Goal: Find specific fact: Find specific fact

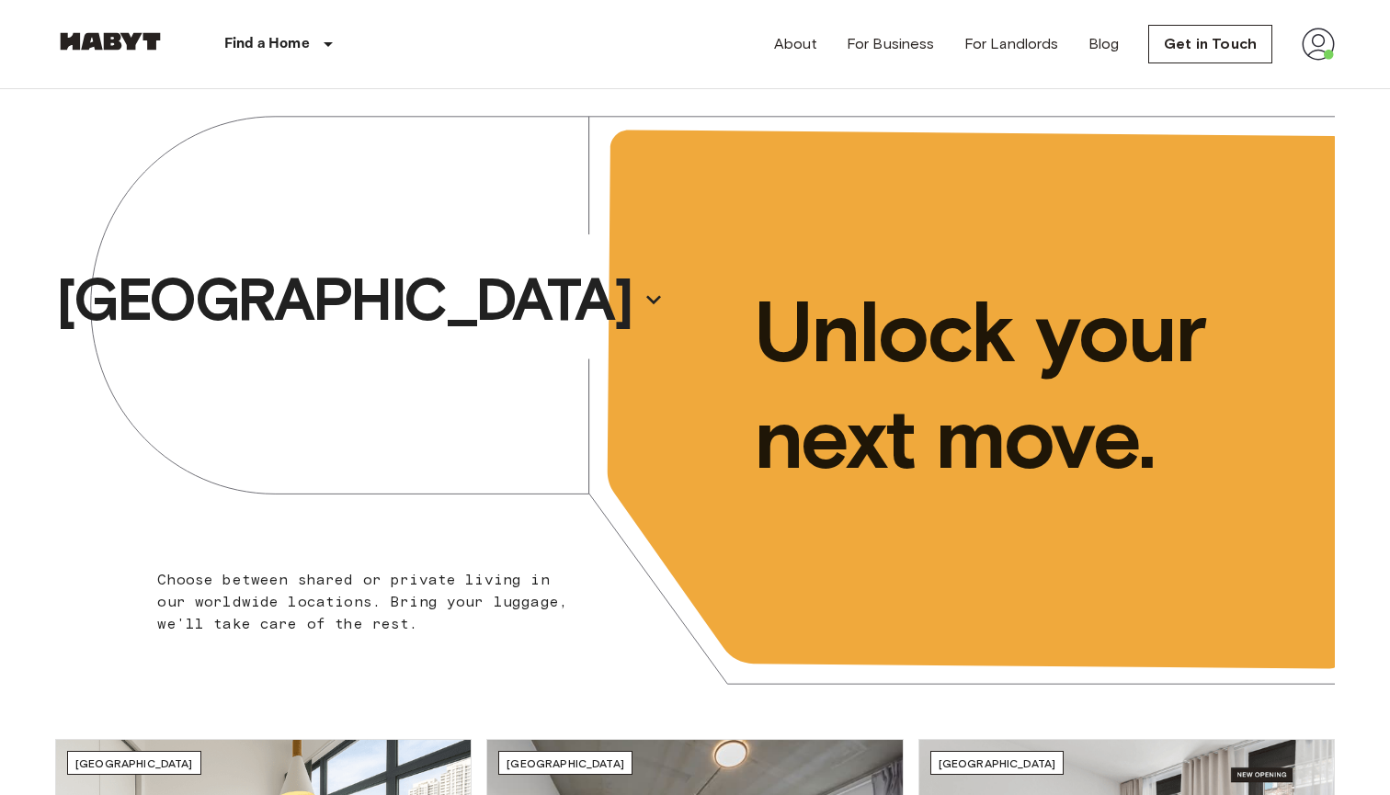
click at [1323, 43] on img at bounding box center [1318, 44] width 33 height 33
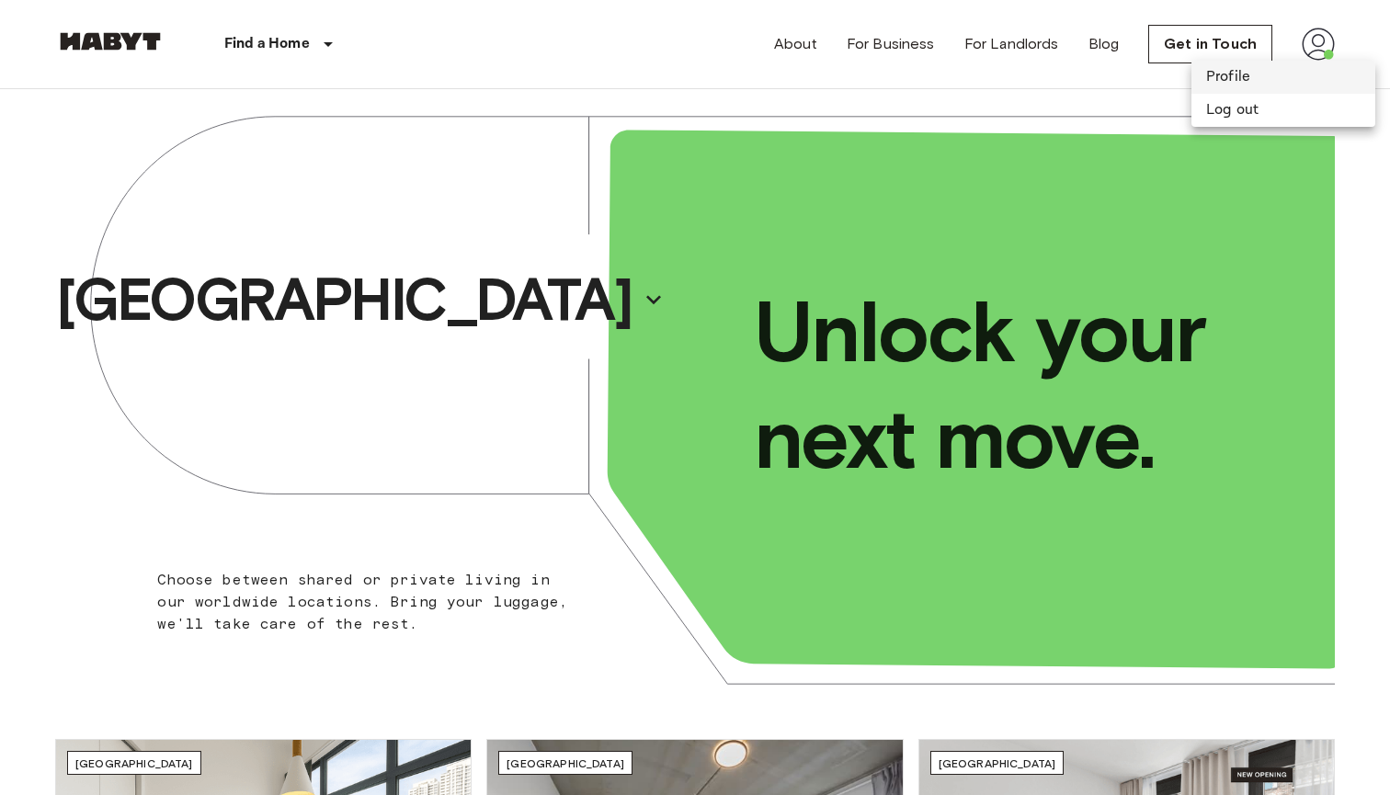
click at [1237, 74] on li "Profile" at bounding box center [1283, 77] width 184 height 33
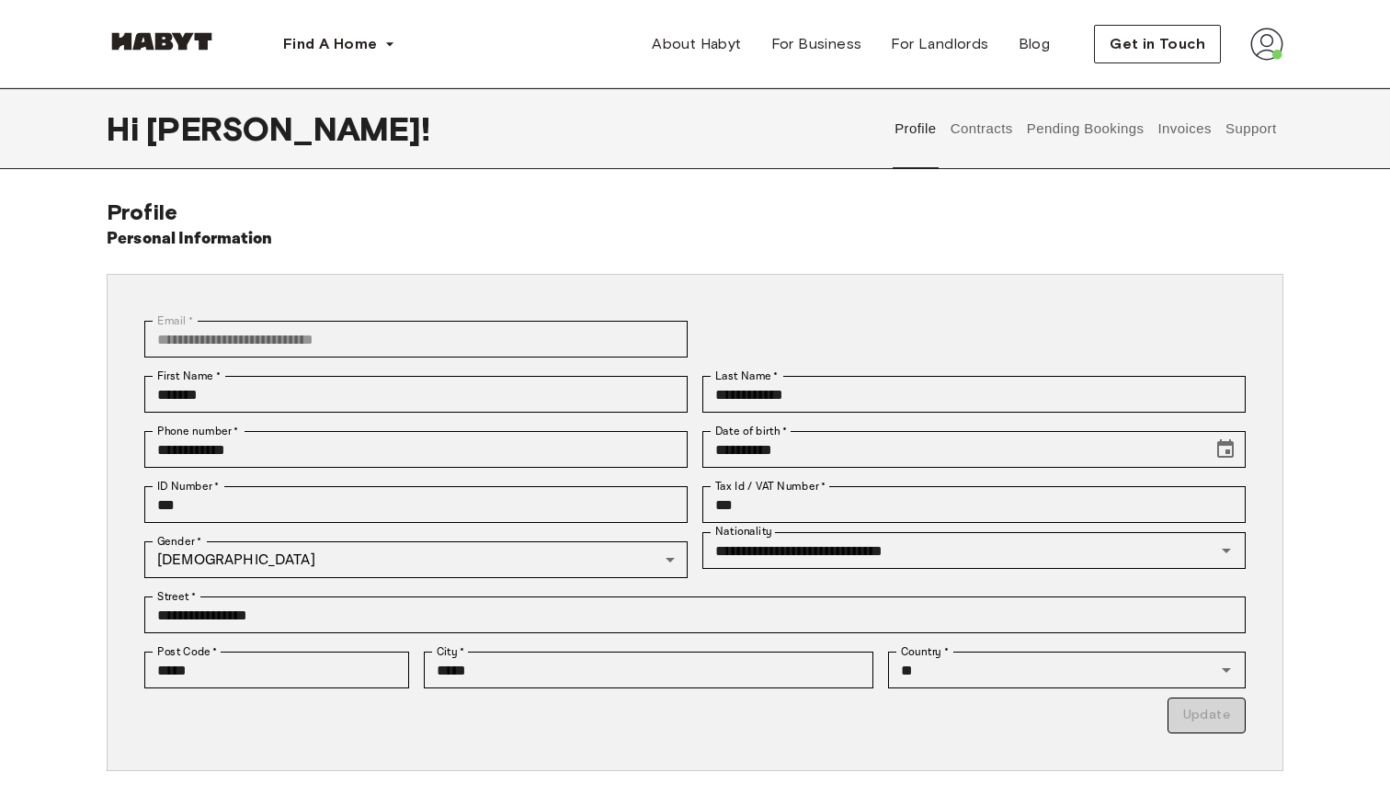
click at [979, 137] on button "Contracts" at bounding box center [981, 128] width 67 height 81
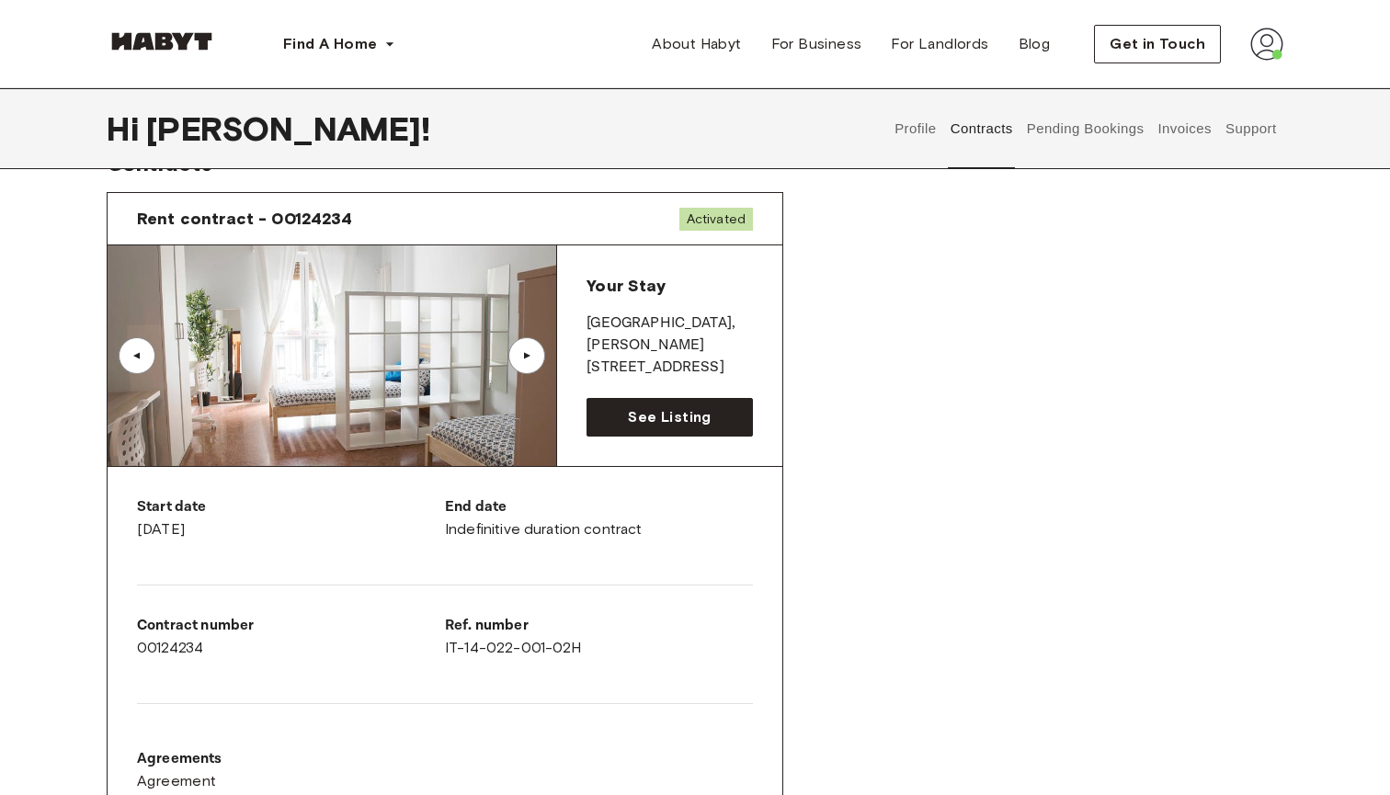
scroll to position [84, 0]
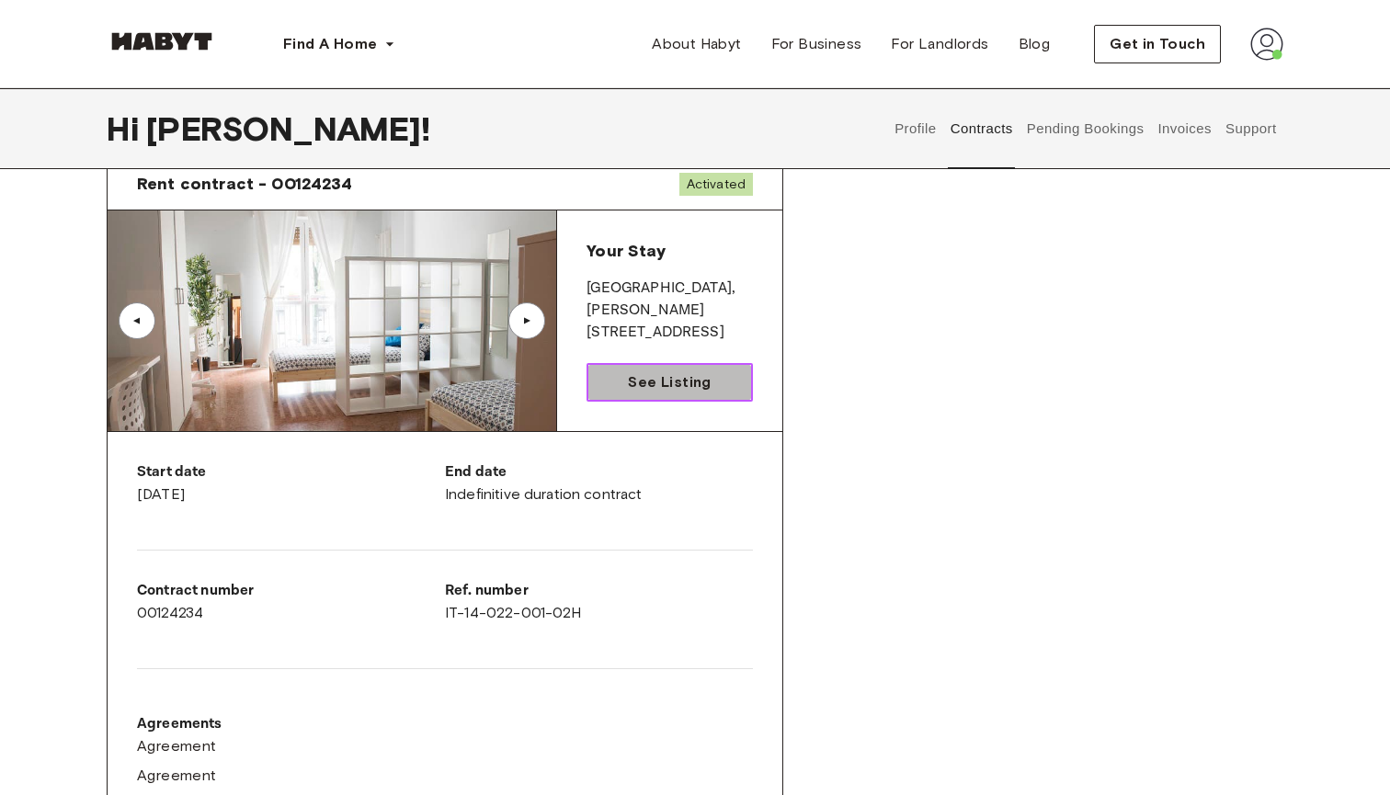
click at [685, 389] on span "See Listing" at bounding box center [669, 382] width 83 height 22
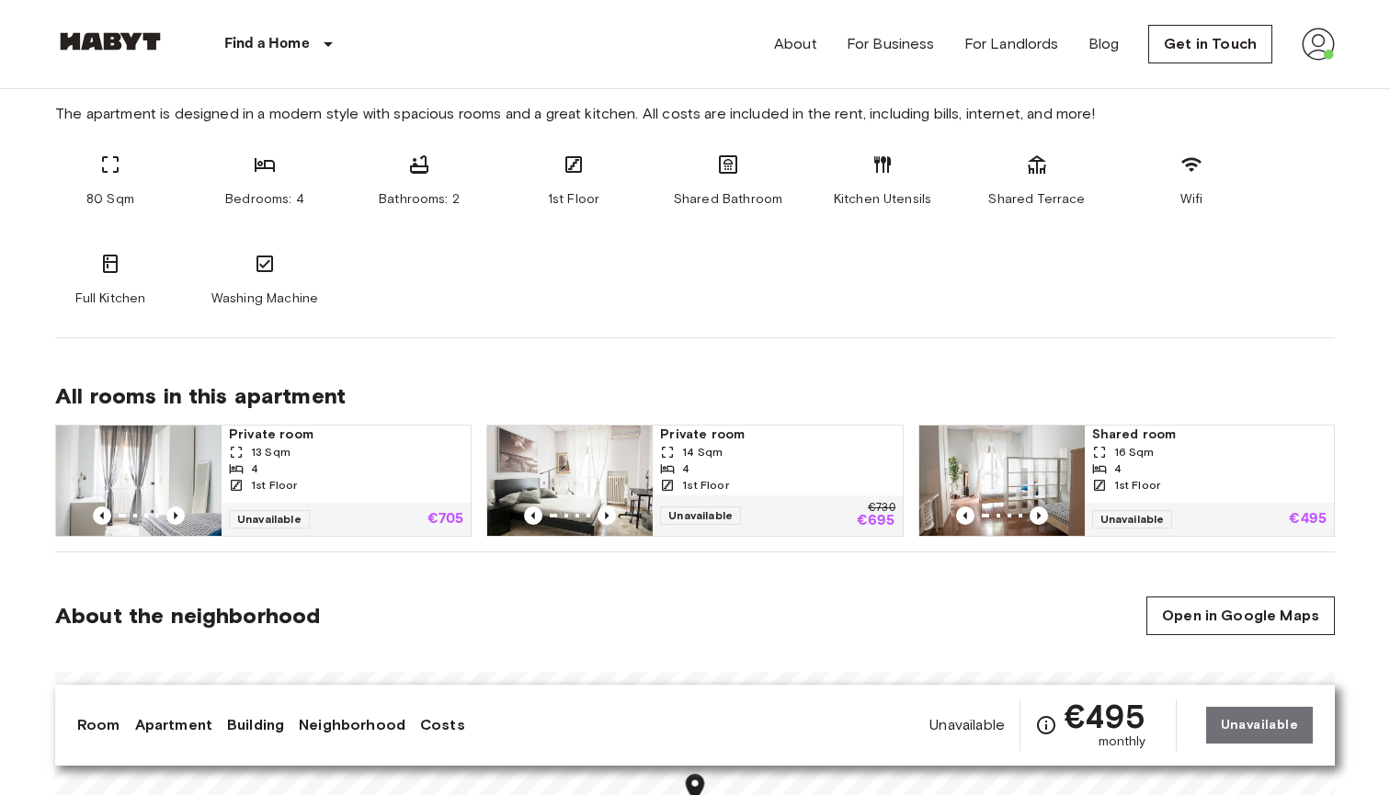
scroll to position [979, 0]
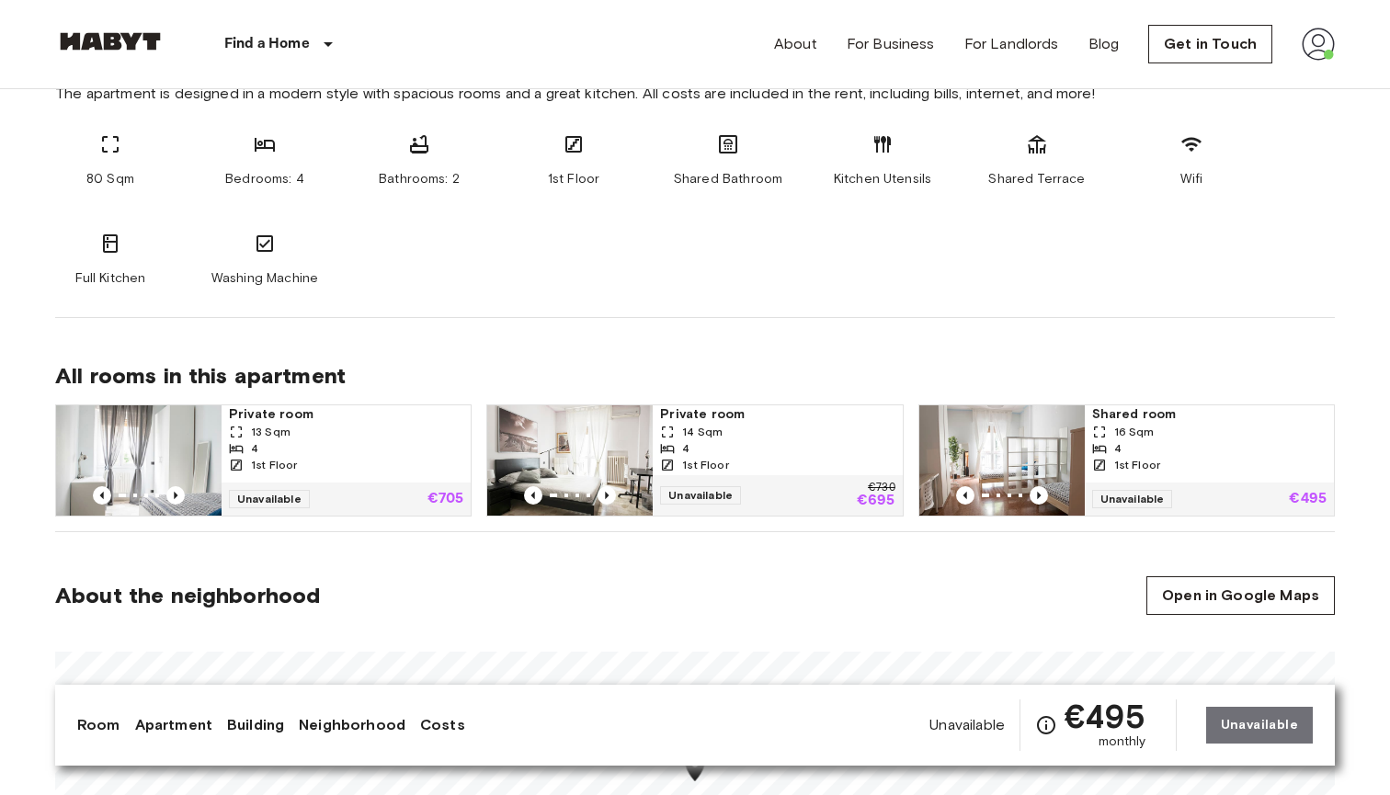
click at [613, 468] on img at bounding box center [569, 460] width 165 height 110
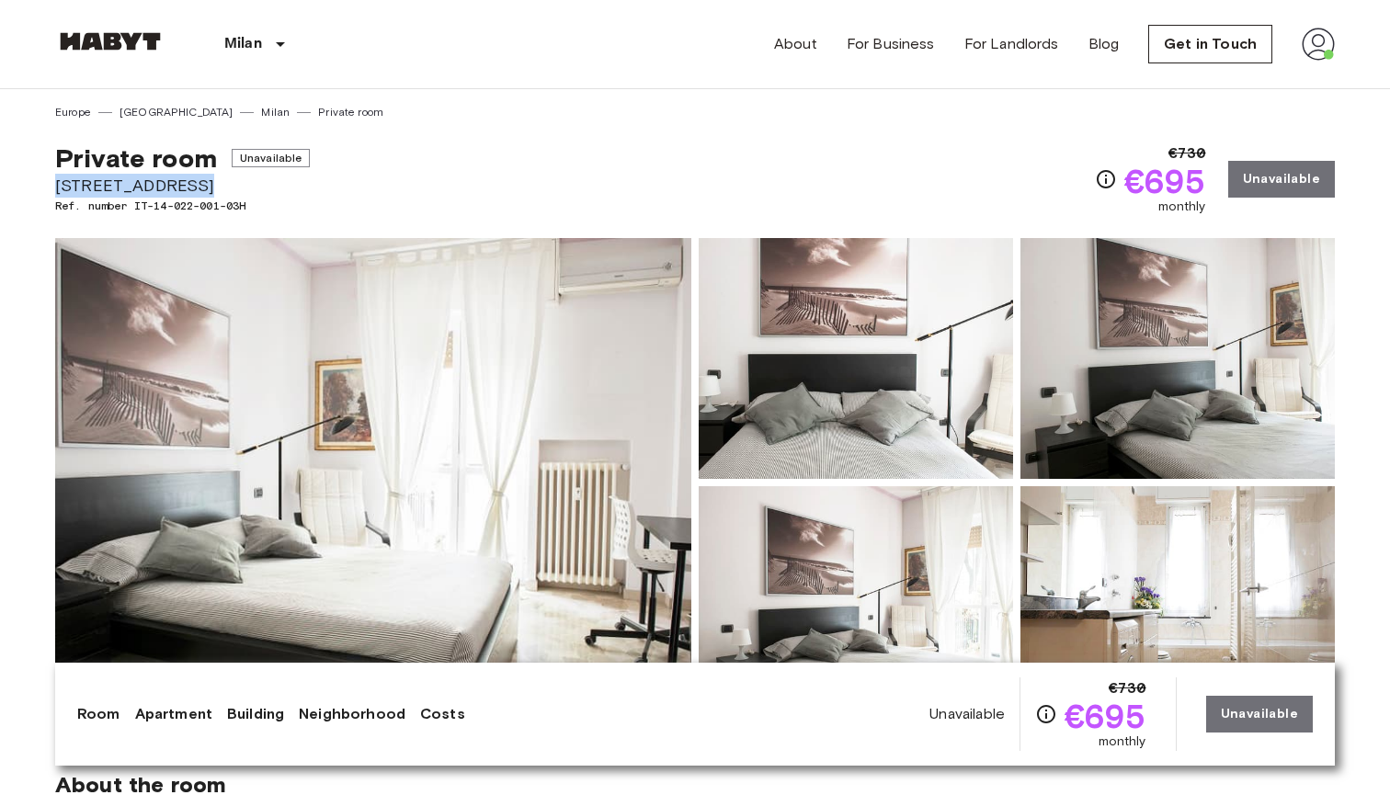
drag, startPoint x: 193, startPoint y: 187, endPoint x: 41, endPoint y: 184, distance: 151.7
copy span "[STREET_ADDRESS]"
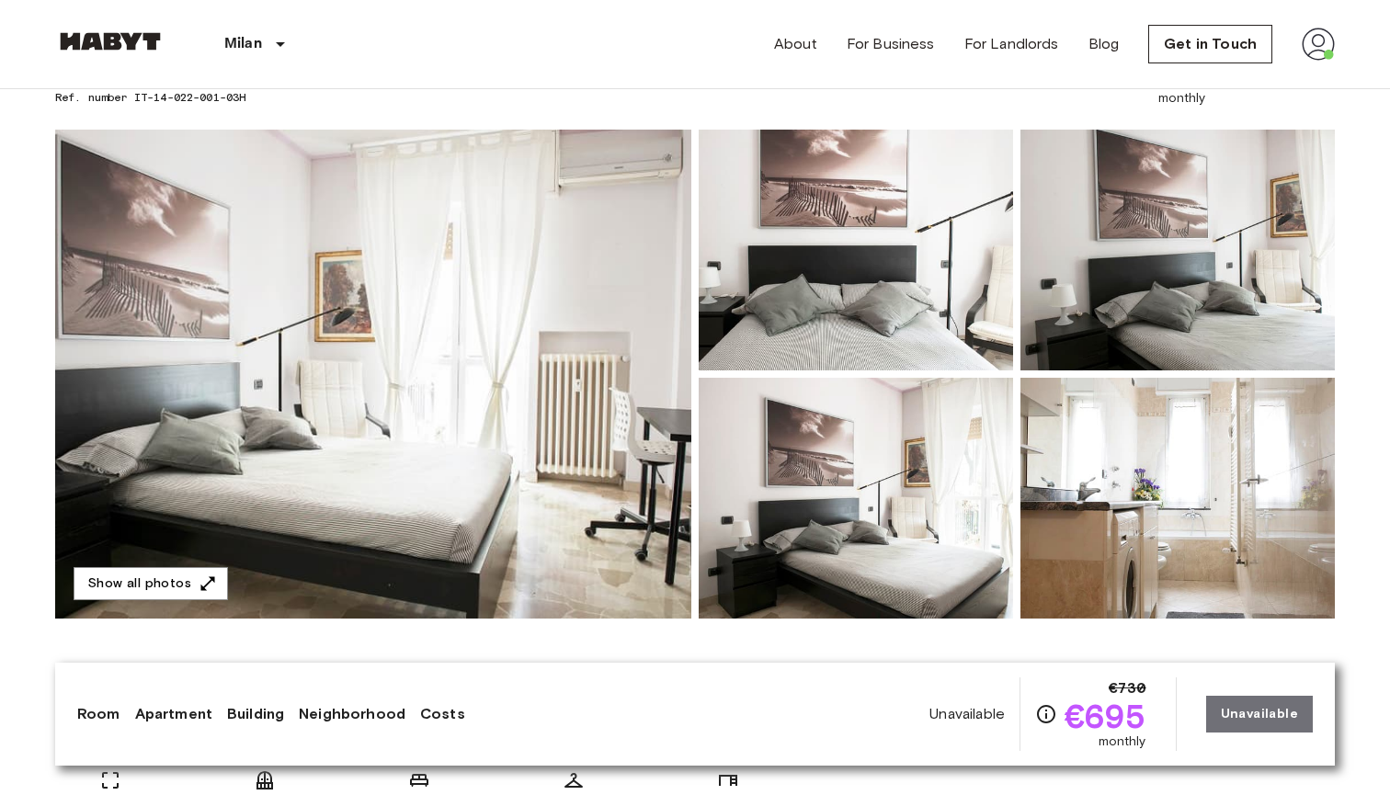
scroll to position [108, 0]
drag, startPoint x: 261, startPoint y: 97, endPoint x: 139, endPoint y: 96, distance: 122.3
click at [139, 96] on span "Ref. number IT-14-022-001-03H" at bounding box center [182, 97] width 255 height 17
copy span "IT-14-022-001-03H"
